Goal: Task Accomplishment & Management: Use online tool/utility

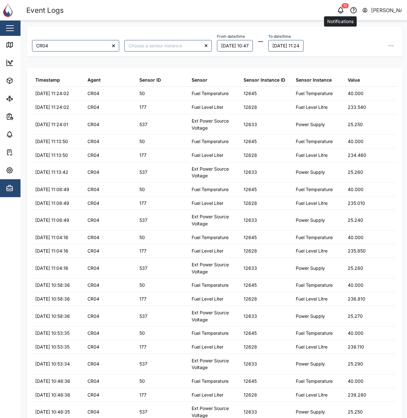
click at [341, 10] on icon "button" at bounding box center [341, 10] width 8 height 8
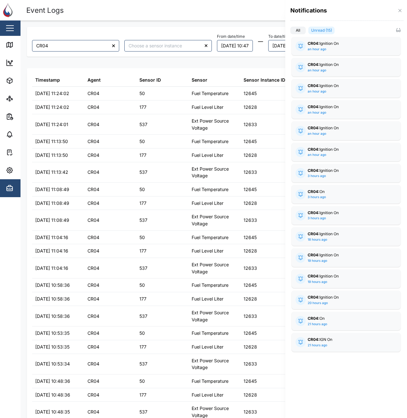
click at [230, 12] on div at bounding box center [203, 209] width 407 height 418
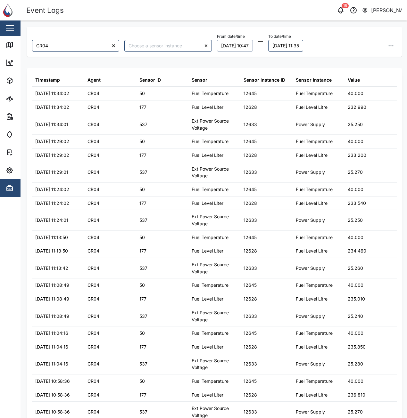
click at [230, 43] on button "[DATE] 10:47" at bounding box center [235, 46] width 36 height 12
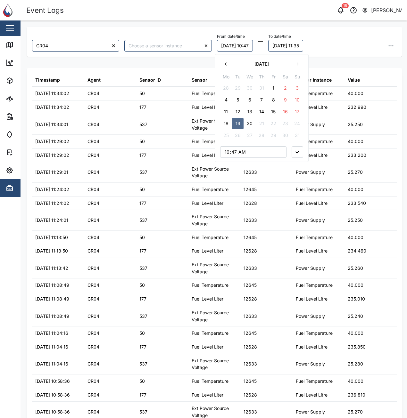
click at [249, 121] on button "20" at bounding box center [250, 124] width 12 height 12
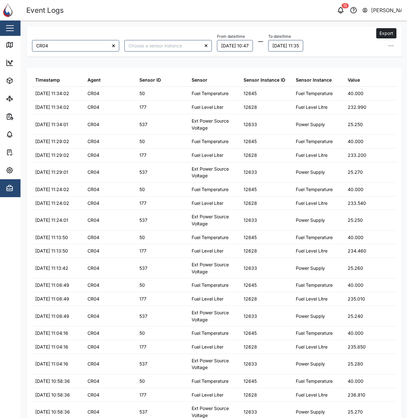
click at [388, 44] on icon "button" at bounding box center [391, 46] width 6 height 6
click at [353, 91] on span "Export all as CSV" at bounding box center [339, 89] width 38 height 11
click at [216, 23] on div "CR04 From date/time [DATE] 10:47 To date/time [DATE] 11:35 Export data Export c…" at bounding box center [214, 27] width 386 height 13
click at [253, 46] on button "[DATE] 10:47" at bounding box center [235, 46] width 36 height 12
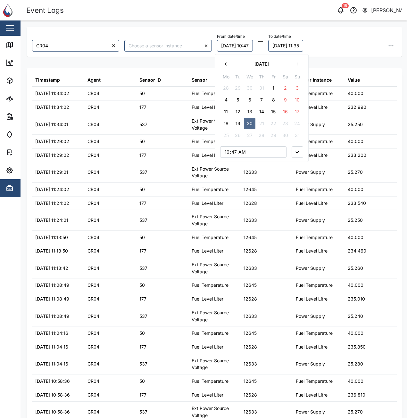
click at [239, 122] on button "19" at bounding box center [238, 124] width 12 height 12
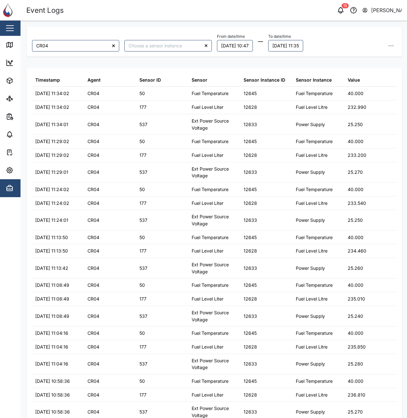
click at [385, 44] on button "button" at bounding box center [391, 46] width 12 height 12
click at [350, 87] on span "Export all as CSV" at bounding box center [339, 89] width 38 height 11
click at [250, 7] on div "15 [PERSON_NAME]" at bounding box center [313, 10] width 188 height 9
click at [264, 10] on div "15 [PERSON_NAME]" at bounding box center [313, 10] width 188 height 9
click at [388, 398] on div "503 Error has occurred This data might be unsynced. Please refresh to fetch the…" at bounding box center [336, 401] width 117 height 19
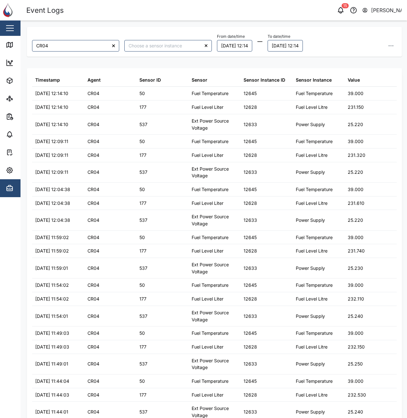
click at [258, 20] on header "Event Logs 15 Adam Kerepa" at bounding box center [203, 10] width 407 height 21
click at [280, 0] on header "Event Logs 15 Adam Kerepa" at bounding box center [203, 10] width 407 height 21
